Goal: Task Accomplishment & Management: Complete application form

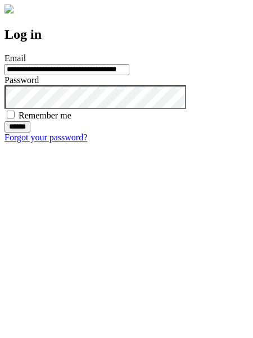
type input "**********"
click at [30, 133] on input "******" at bounding box center [17, 126] width 26 height 11
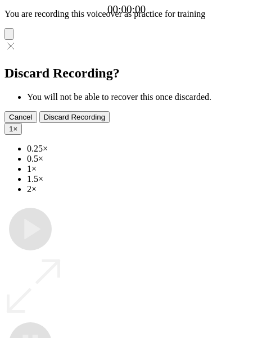
type input "**********"
